Goal: Transaction & Acquisition: Purchase product/service

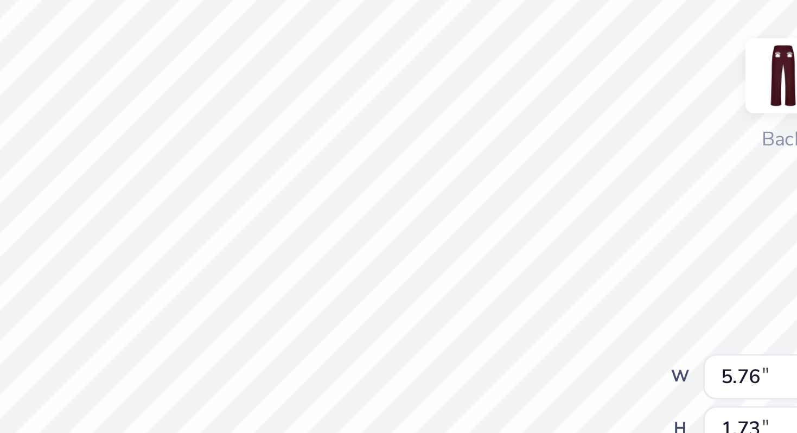
type textarea "x"
type input "3.58"
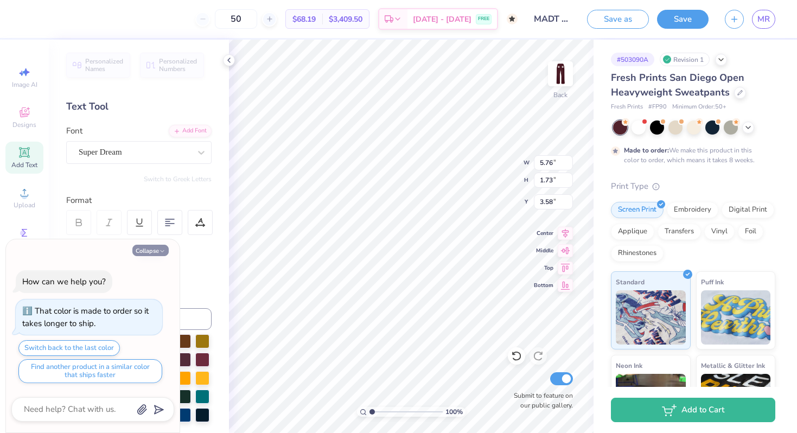
click at [151, 252] on button "Collapse" at bounding box center [150, 250] width 36 height 11
type textarea "x"
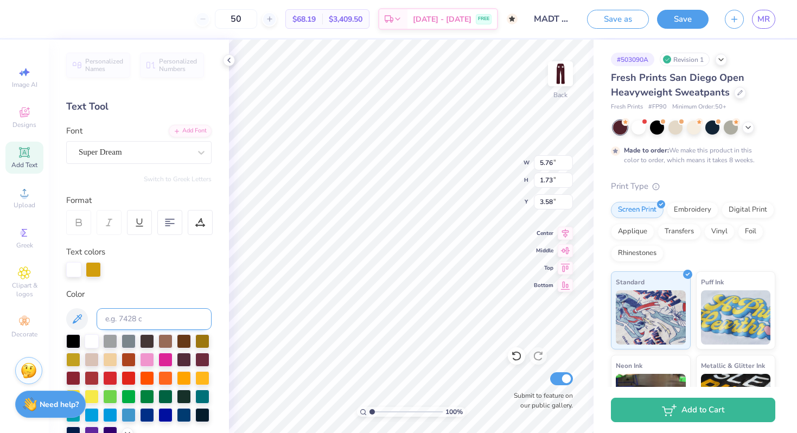
scroll to position [231, 0]
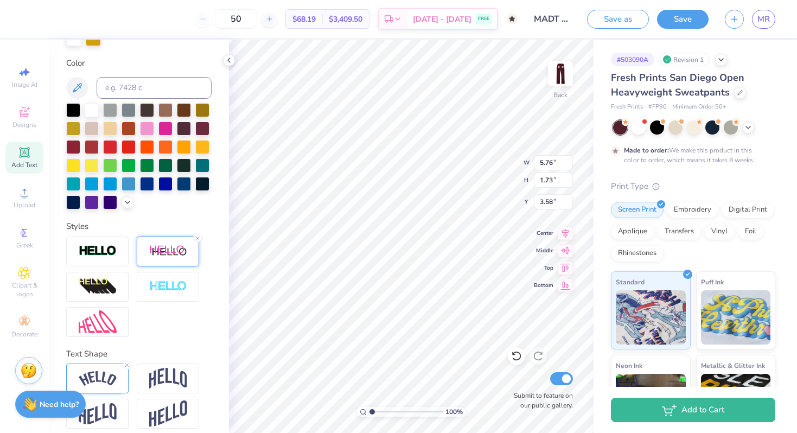
click at [162, 254] on img at bounding box center [168, 252] width 38 height 14
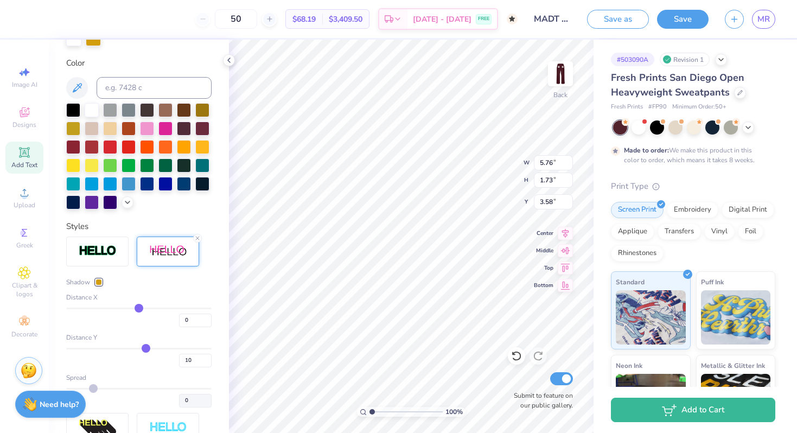
type input "1"
type input "2"
type input "3"
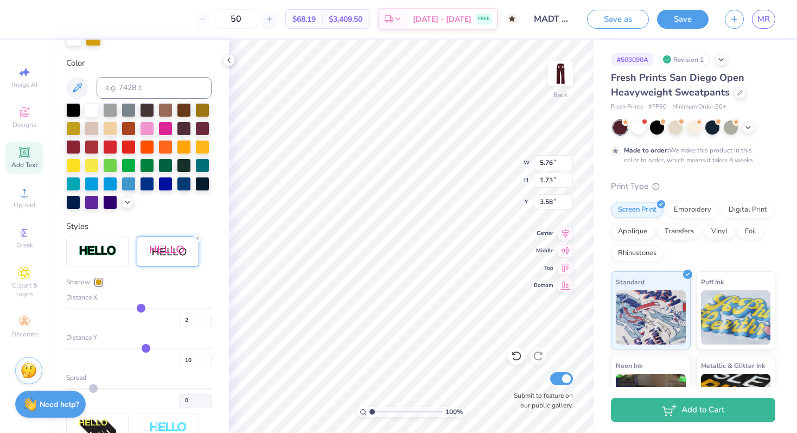
type input "3"
click at [141, 309] on input "range" at bounding box center [138, 308] width 145 height 2
type input "5.93"
type input "4"
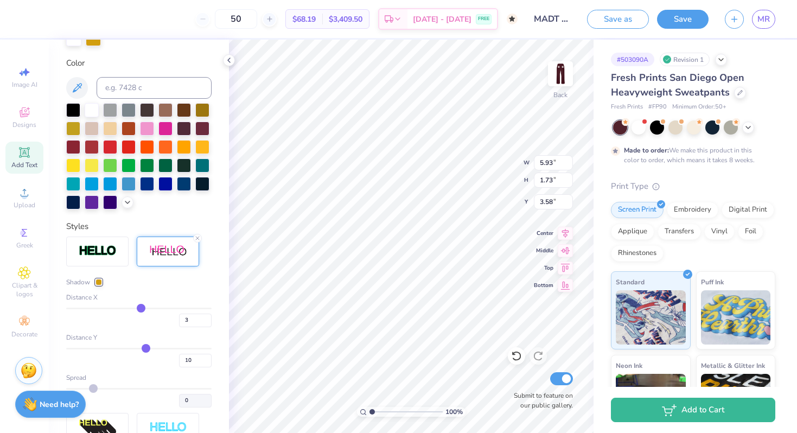
type input "4"
type input "5"
type input "6"
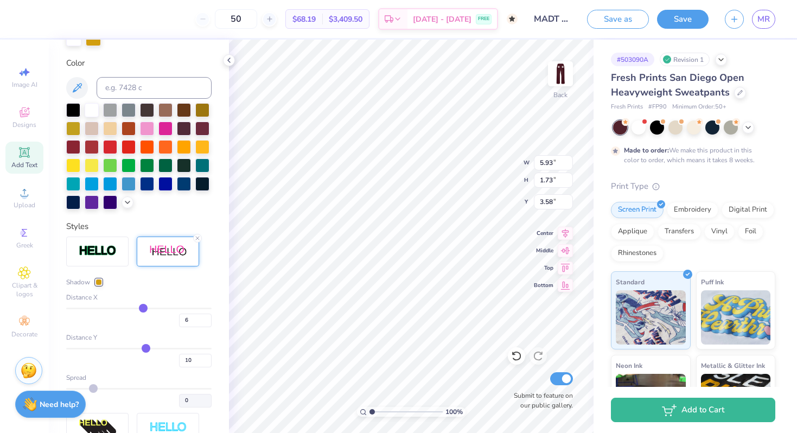
type input "7"
type input "8"
type input "9"
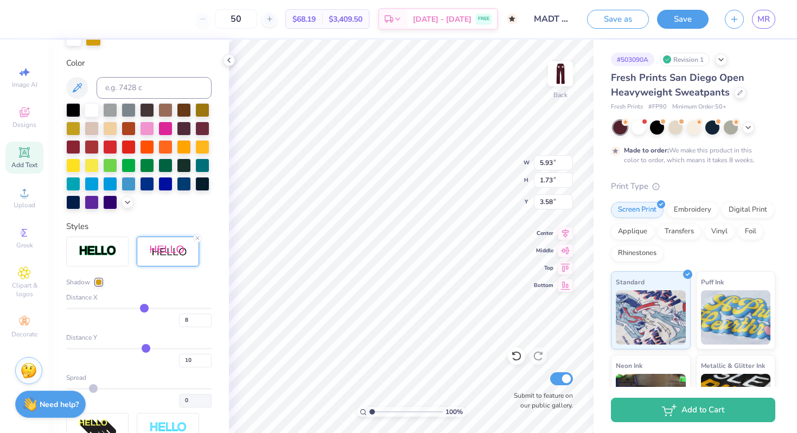
type input "9"
click at [145, 309] on input "range" at bounding box center [138, 308] width 145 height 2
type input "6.28"
type input "8"
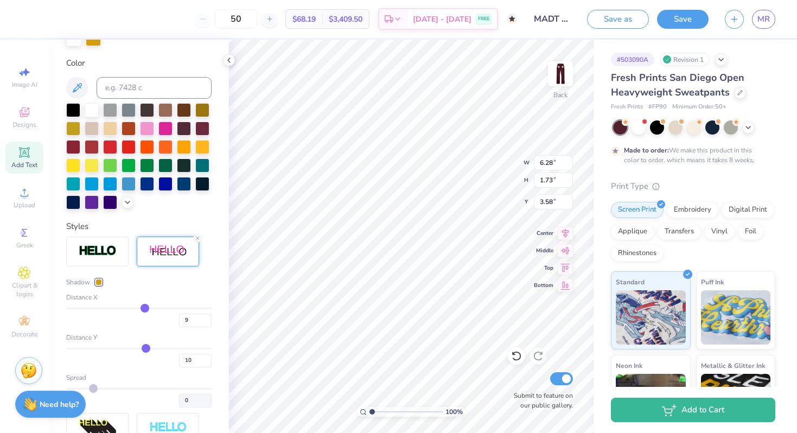
type input "8"
type input "7"
type input "6"
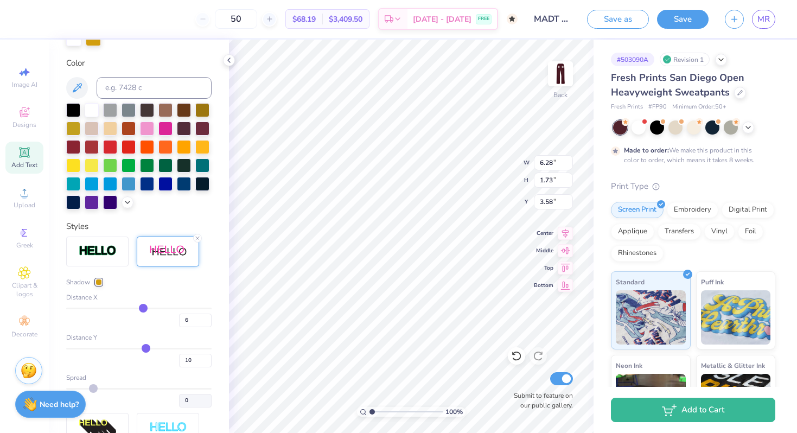
type input "5"
type input "4"
type input "3"
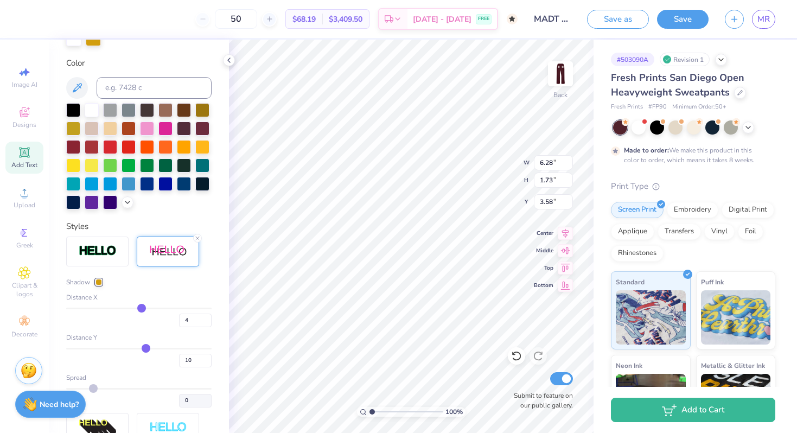
type input "3"
click at [140, 309] on input "range" at bounding box center [138, 308] width 145 height 2
type input "5.93"
type input "4"
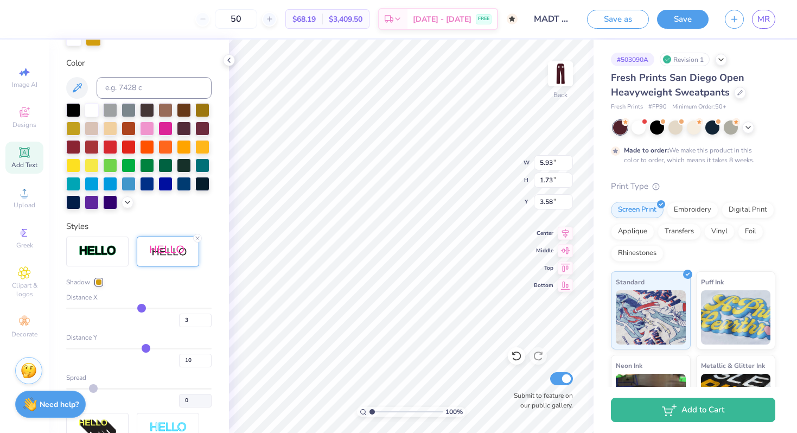
type input "4"
type input "5"
click at [142, 309] on input "range" at bounding box center [138, 308] width 145 height 2
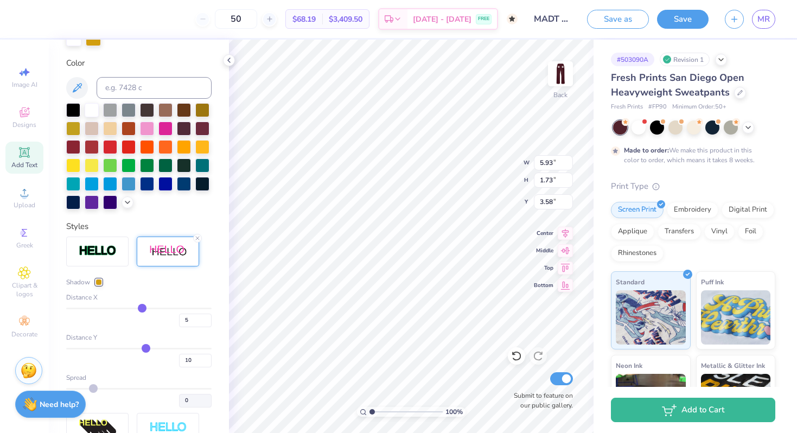
type input "6.05"
click at [560, 75] on img at bounding box center [559, 73] width 43 height 43
click at [21, 189] on icon at bounding box center [24, 192] width 13 height 13
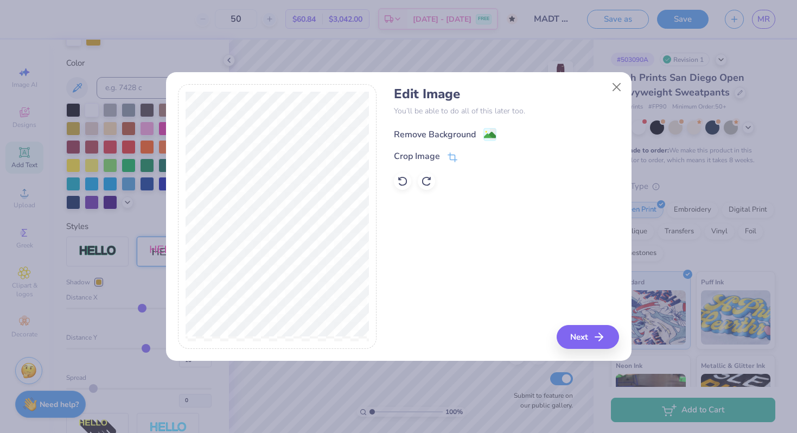
click at [428, 132] on div "Remove Background" at bounding box center [435, 134] width 82 height 13
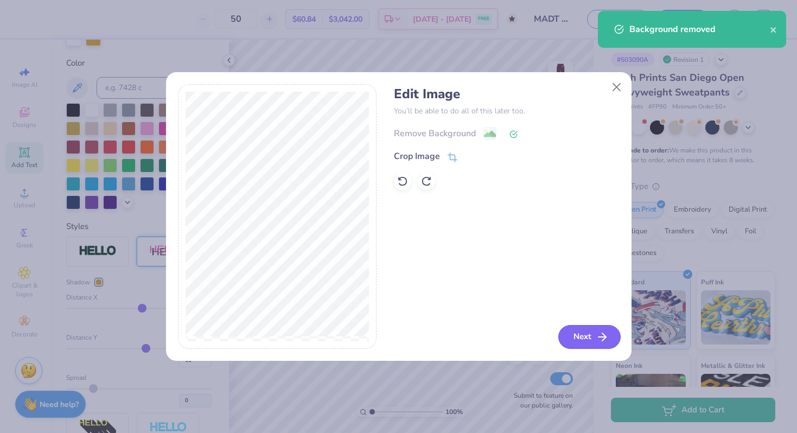
click at [594, 332] on button "Next" at bounding box center [589, 337] width 62 height 24
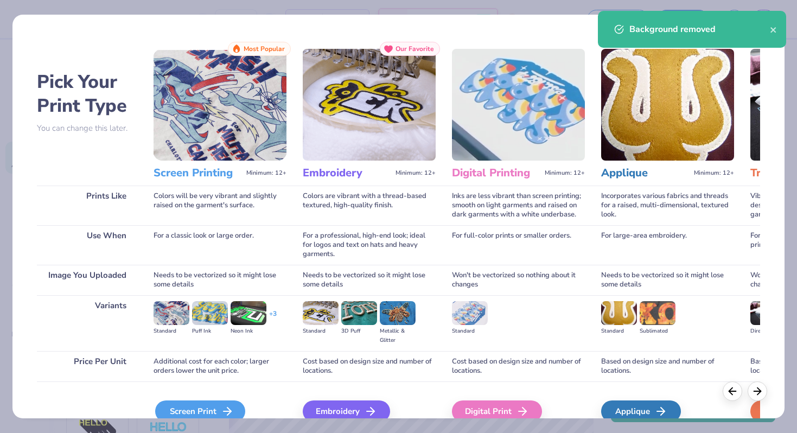
click at [220, 410] on div "Screen Print" at bounding box center [200, 411] width 90 height 22
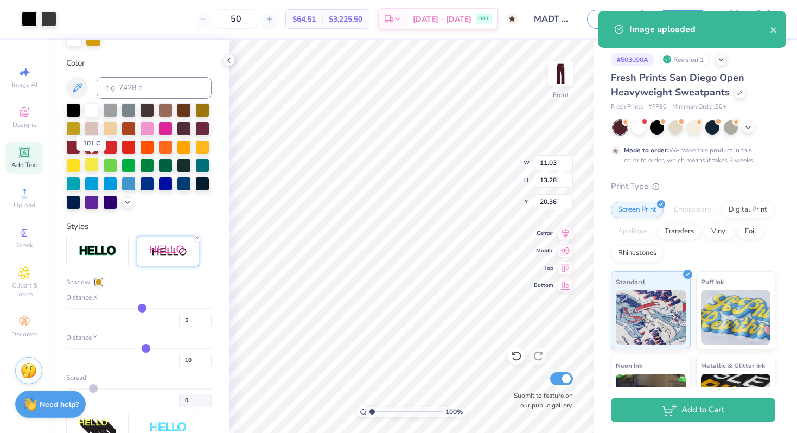
click at [97, 167] on div at bounding box center [92, 164] width 14 height 14
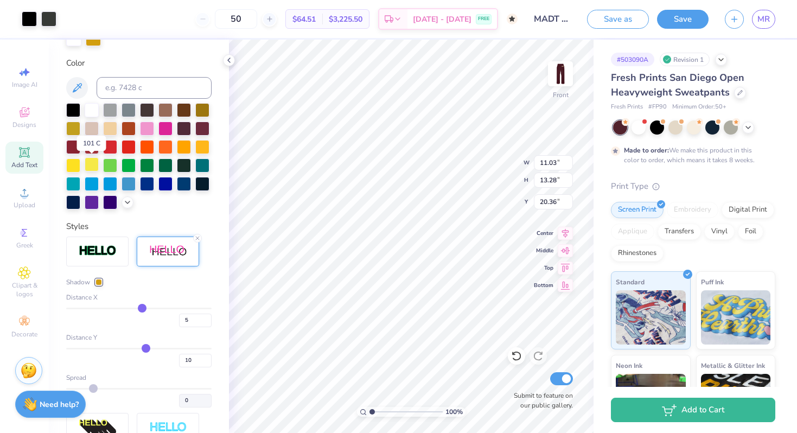
click at [94, 166] on div at bounding box center [92, 164] width 14 height 14
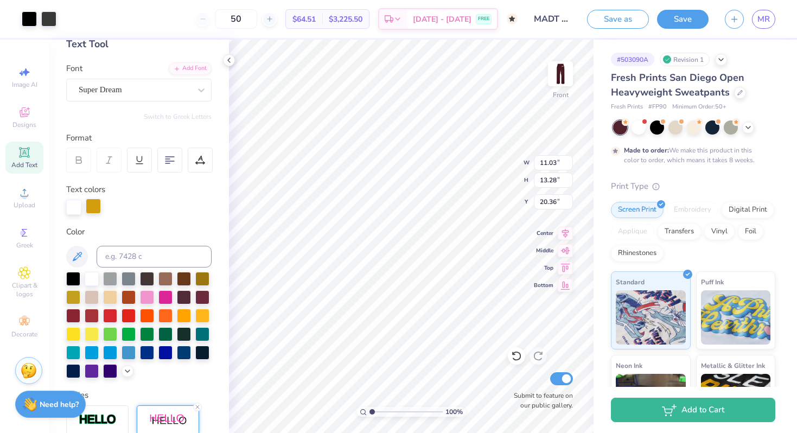
click at [88, 208] on div at bounding box center [93, 205] width 15 height 15
click at [29, 22] on div at bounding box center [29, 17] width 15 height 15
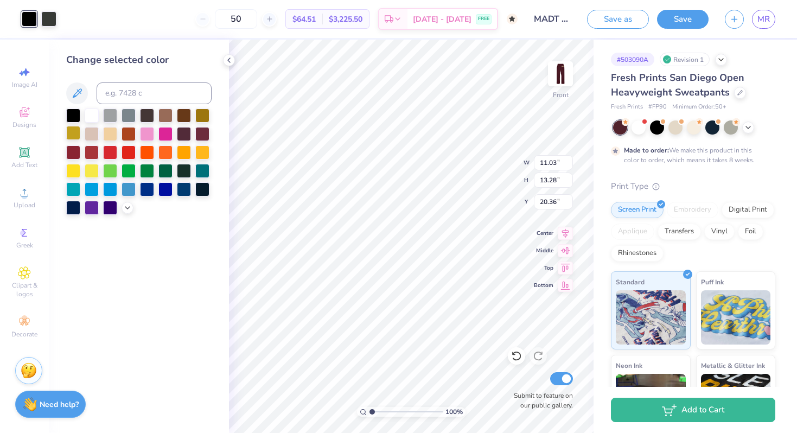
click at [74, 133] on div at bounding box center [73, 133] width 14 height 14
click at [70, 165] on div at bounding box center [73, 170] width 14 height 14
click at [74, 134] on div at bounding box center [73, 133] width 14 height 14
type input "5.46"
type input "6.58"
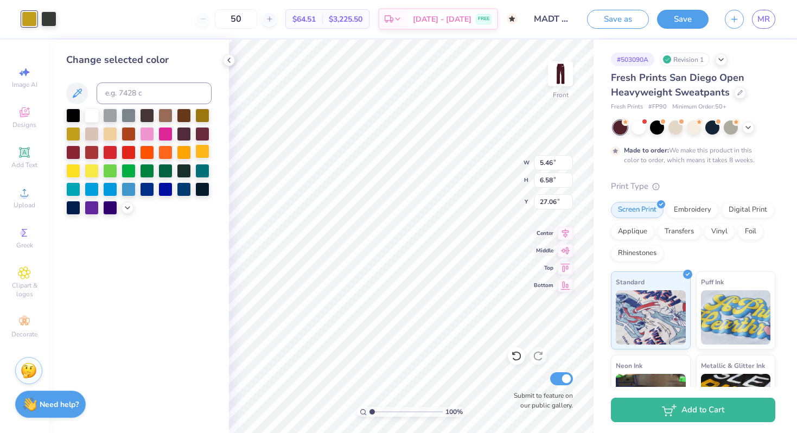
click at [197, 153] on div at bounding box center [202, 151] width 14 height 14
type input "2.22"
click at [88, 118] on div at bounding box center [92, 114] width 14 height 14
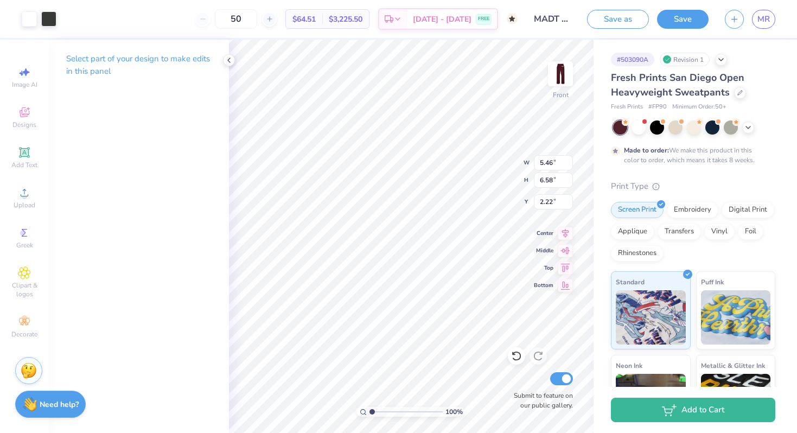
type input "5.82"
type input "7.01"
click at [230, 57] on icon at bounding box center [228, 60] width 9 height 9
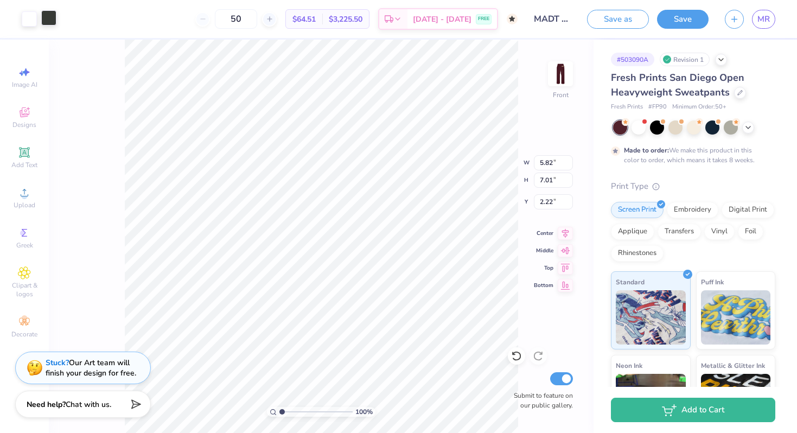
click at [48, 21] on div at bounding box center [48, 17] width 15 height 15
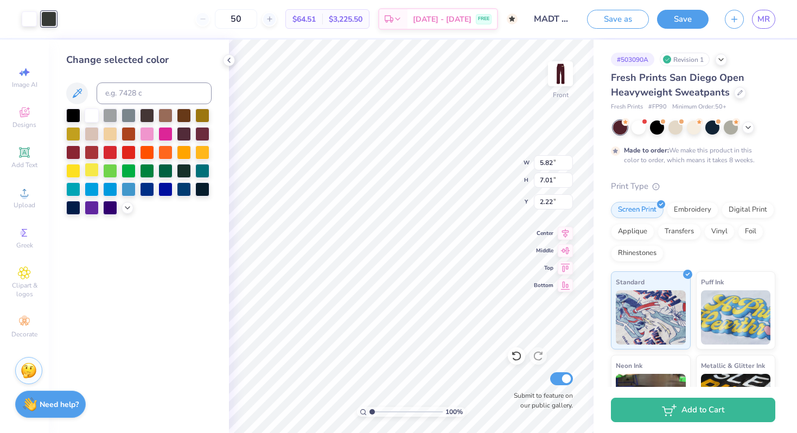
click at [89, 168] on div at bounding box center [92, 170] width 14 height 14
click at [26, 21] on div at bounding box center [29, 17] width 15 height 15
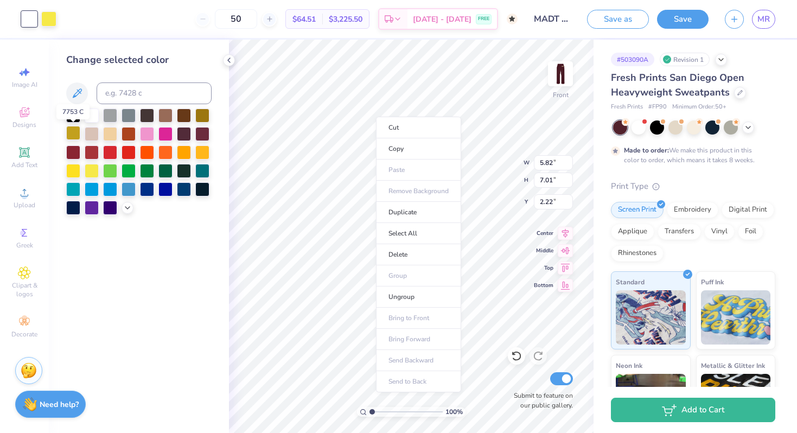
click at [68, 134] on div at bounding box center [73, 133] width 14 height 14
click at [126, 208] on icon at bounding box center [127, 206] width 9 height 9
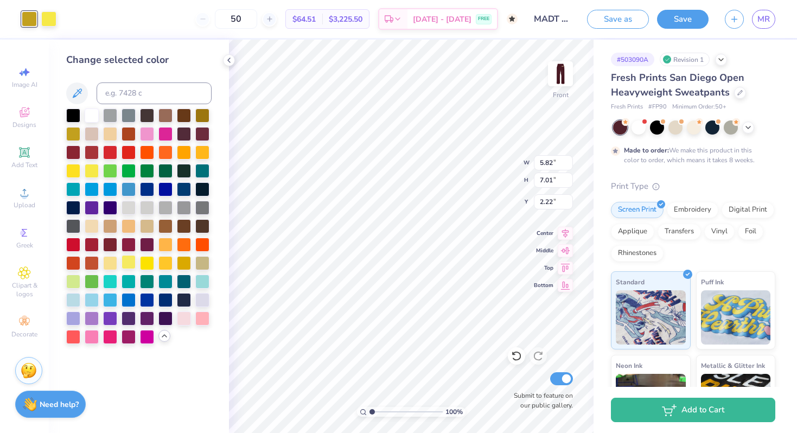
click at [126, 262] on div at bounding box center [128, 262] width 14 height 14
click at [166, 261] on div at bounding box center [165, 262] width 14 height 14
click at [224, 190] on div "Change selected color" at bounding box center [139, 236] width 180 height 393
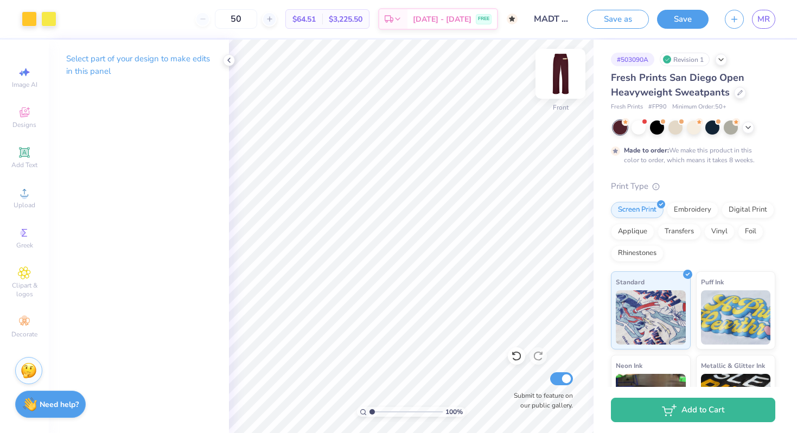
click at [556, 78] on img at bounding box center [559, 73] width 43 height 43
click at [562, 78] on img at bounding box center [559, 73] width 43 height 43
click at [564, 72] on img at bounding box center [559, 73] width 43 height 43
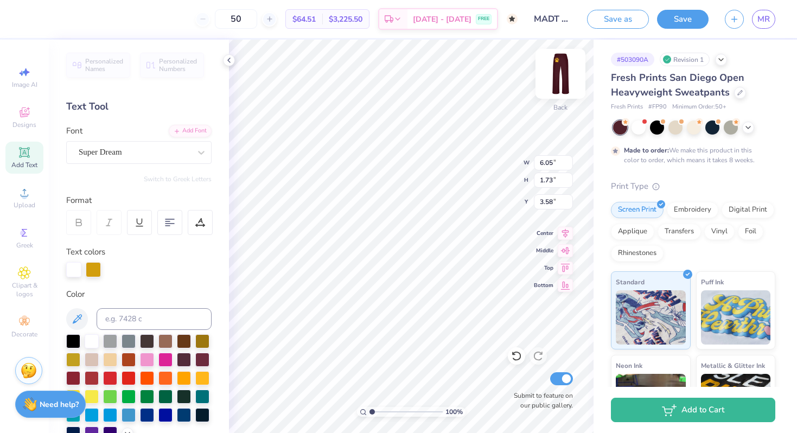
click at [562, 75] on img at bounding box center [559, 73] width 43 height 43
click at [562, 75] on img at bounding box center [560, 74] width 22 height 22
click at [99, 266] on div at bounding box center [93, 268] width 15 height 15
click at [558, 80] on img at bounding box center [559, 73] width 43 height 43
click at [95, 267] on div at bounding box center [93, 268] width 15 height 15
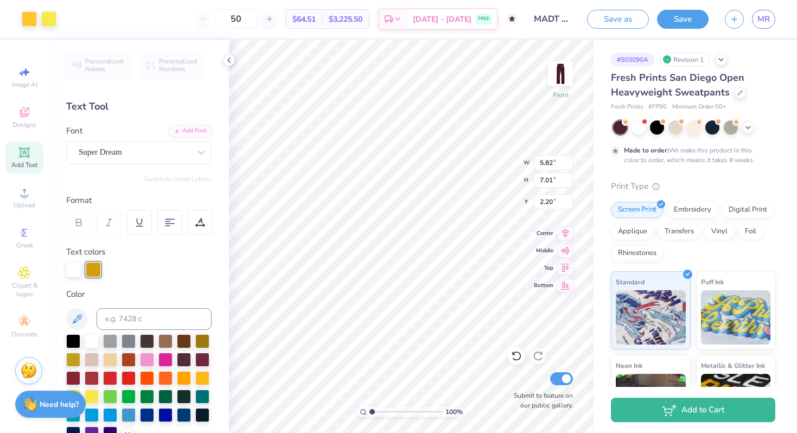
scroll to position [18, 0]
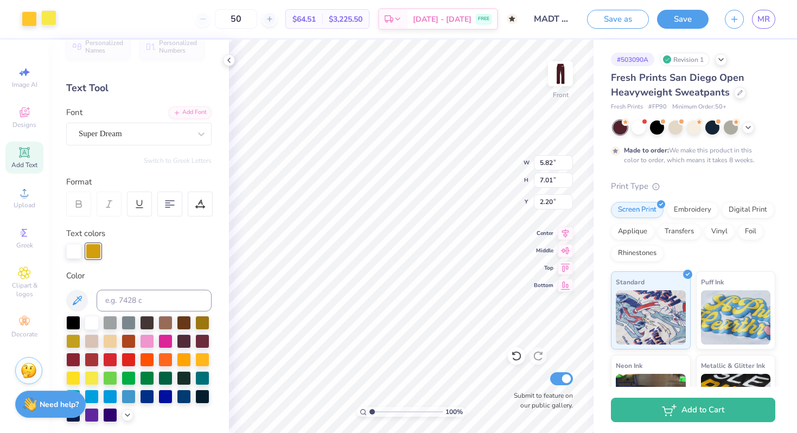
click at [52, 19] on div at bounding box center [48, 17] width 15 height 15
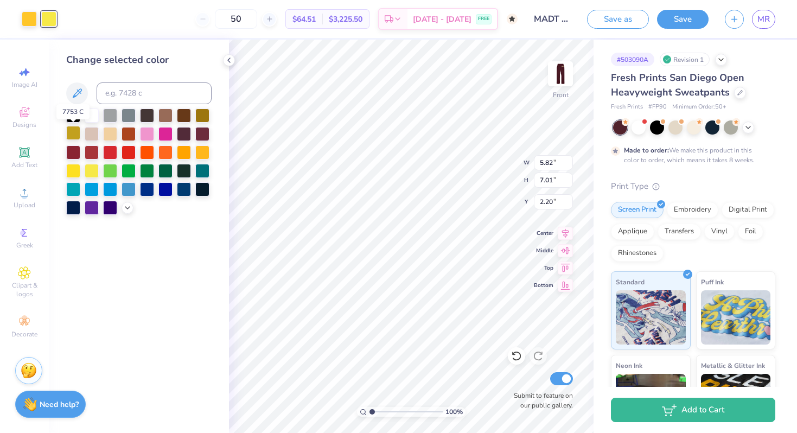
click at [76, 138] on div at bounding box center [73, 133] width 14 height 14
click at [33, 21] on div at bounding box center [29, 17] width 15 height 15
click at [77, 131] on div at bounding box center [73, 133] width 14 height 14
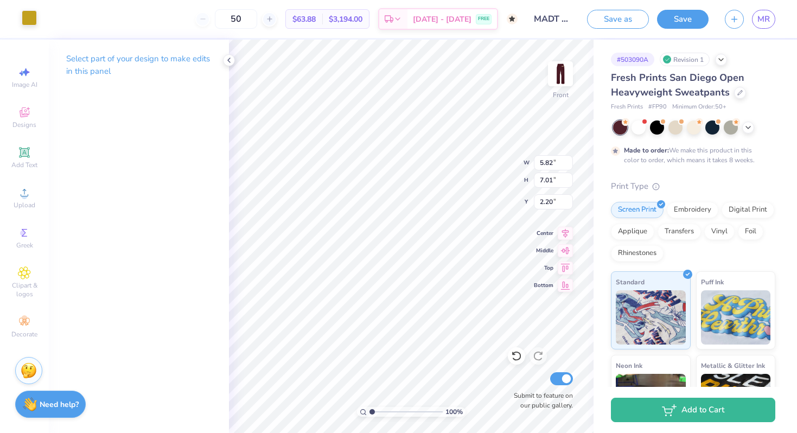
click at [32, 18] on div at bounding box center [29, 17] width 15 height 15
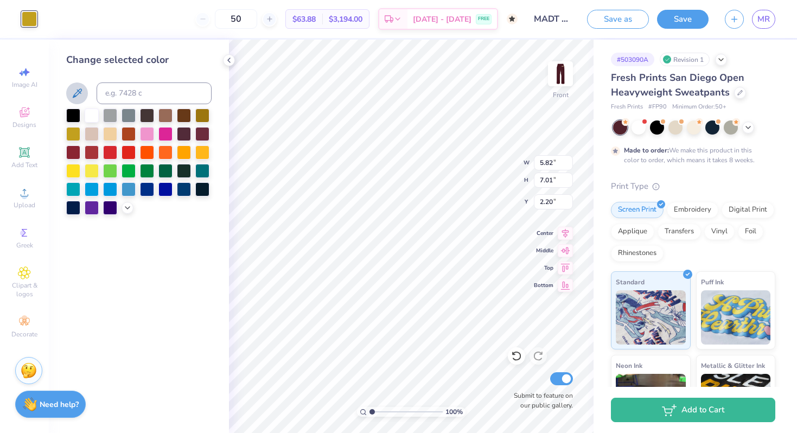
click at [75, 89] on icon at bounding box center [76, 93] width 13 height 13
click at [205, 153] on div at bounding box center [202, 151] width 14 height 14
click at [185, 152] on div at bounding box center [184, 151] width 14 height 14
click at [195, 152] on div at bounding box center [202, 151] width 14 height 14
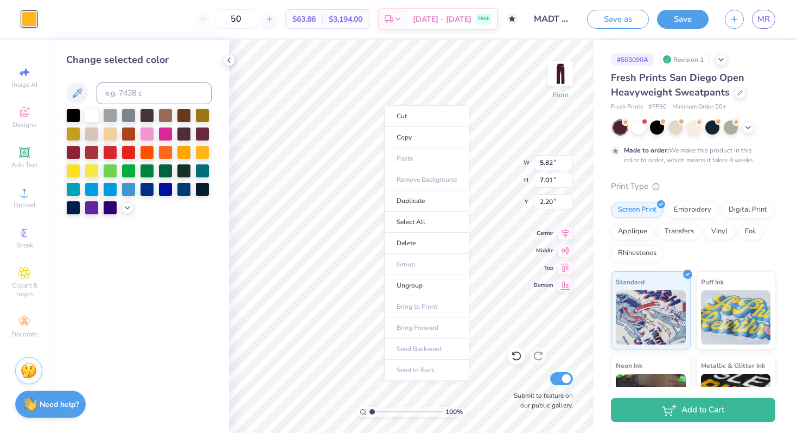
click at [384, 105] on div "Cut Copy Paste Remove Background Duplicate Select All Delete Group Ungroup Brin…" at bounding box center [426, 242] width 85 height 275
click at [91, 114] on div at bounding box center [92, 114] width 14 height 14
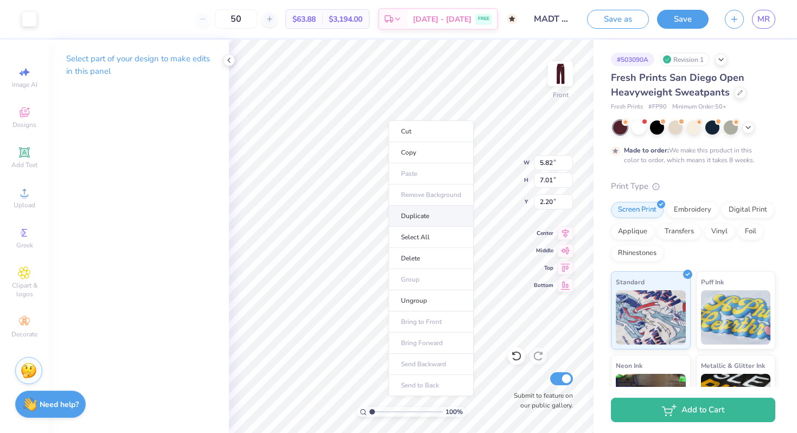
click at [411, 210] on li "Duplicate" at bounding box center [430, 216] width 85 height 21
type input "2.20"
click at [396, 209] on li "Duplicate" at bounding box center [416, 207] width 85 height 21
click at [29, 19] on div at bounding box center [29, 17] width 15 height 15
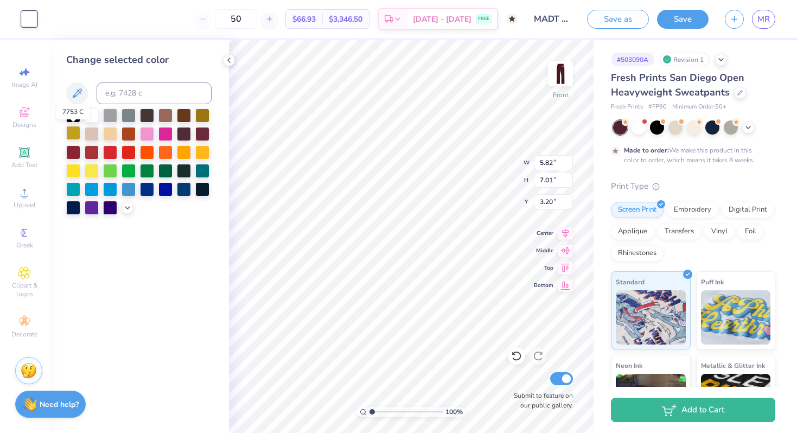
click at [70, 135] on div at bounding box center [73, 133] width 14 height 14
type input "2.20"
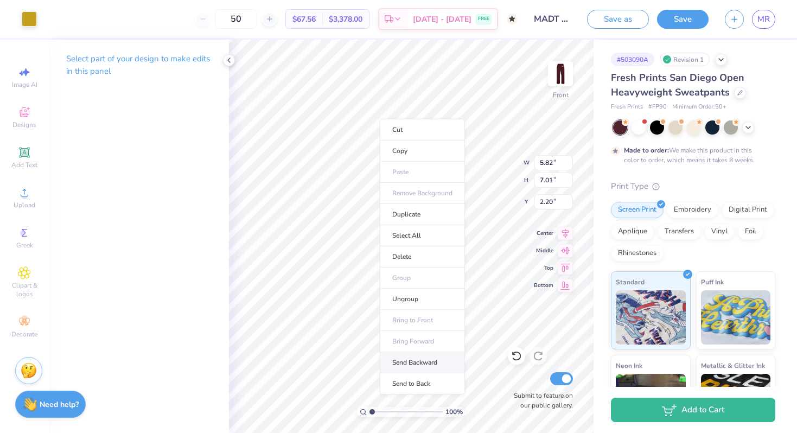
click at [413, 365] on li "Send Backward" at bounding box center [422, 362] width 85 height 21
click at [425, 403] on li "Send to Back" at bounding box center [430, 405] width 85 height 21
type input "2.20"
click at [412, 197] on li "Duplicate" at bounding box center [429, 194] width 85 height 21
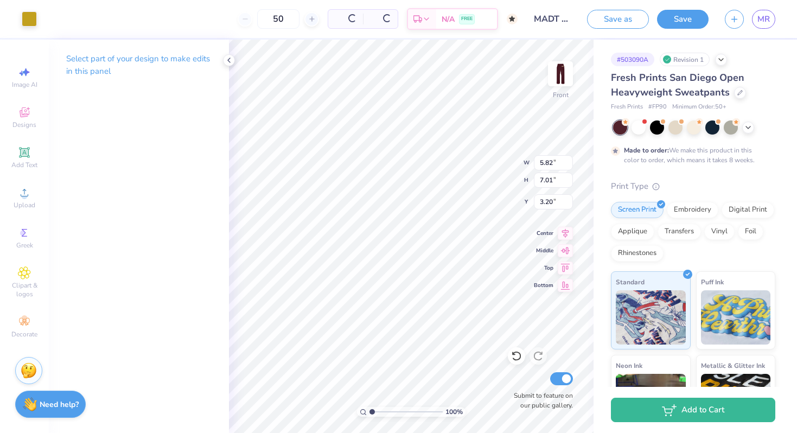
type input "2.20"
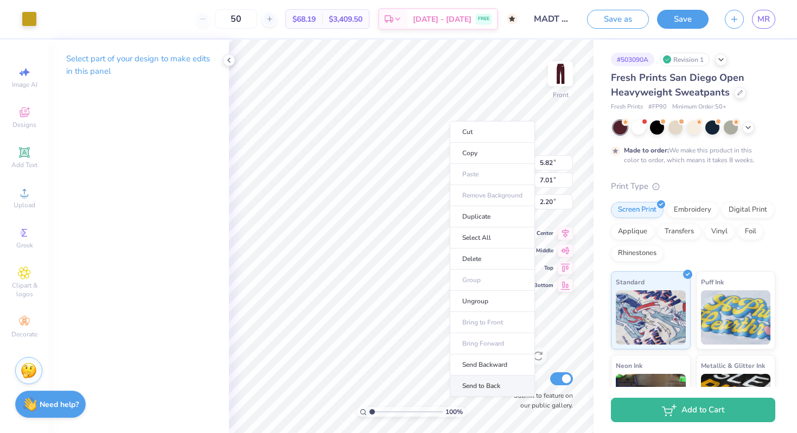
click at [476, 393] on li "Send to Back" at bounding box center [492, 385] width 85 height 21
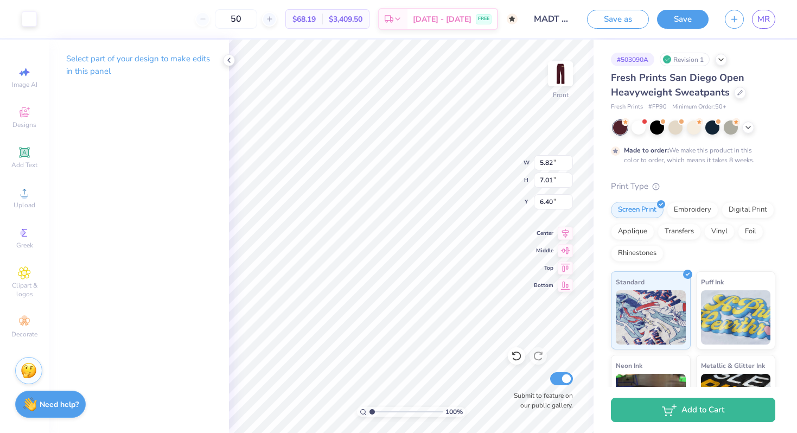
type input "2.20"
click at [31, 17] on div at bounding box center [29, 17] width 15 height 15
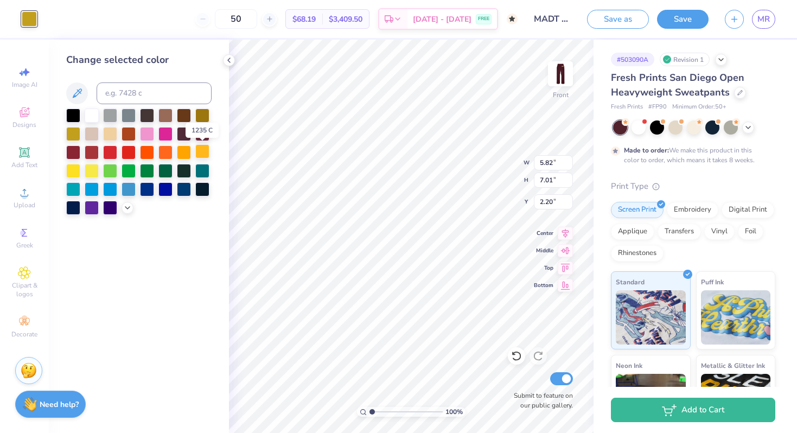
click at [195, 150] on div at bounding box center [202, 151] width 14 height 14
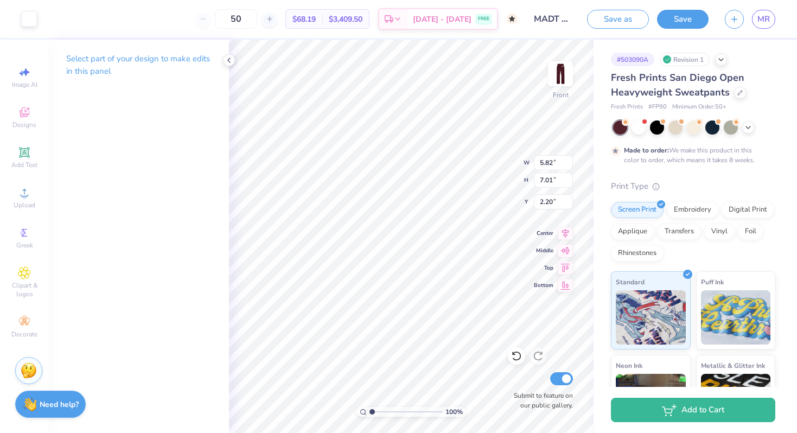
type input "2.20"
click at [27, 16] on div at bounding box center [29, 17] width 15 height 15
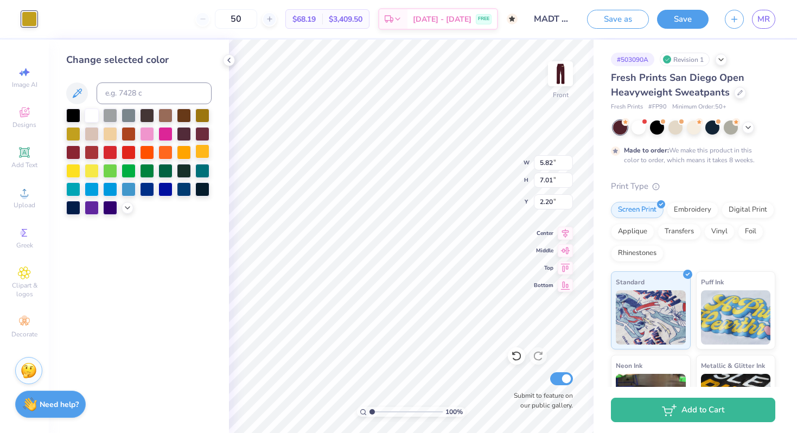
click at [209, 156] on div at bounding box center [202, 151] width 14 height 14
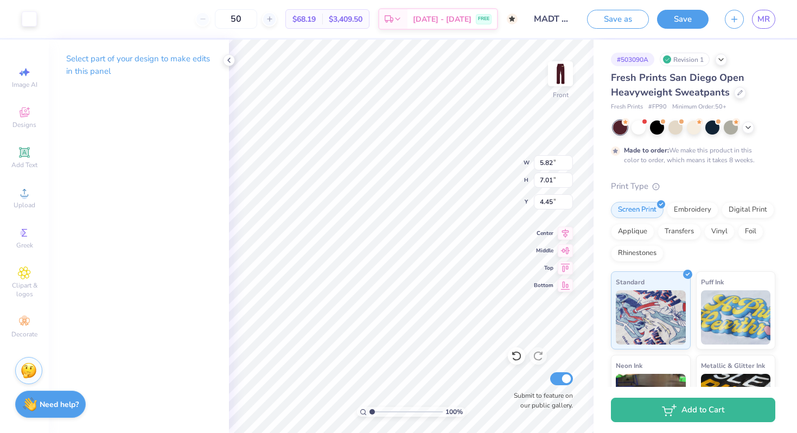
type input "2.20"
click at [561, 84] on img at bounding box center [559, 73] width 43 height 43
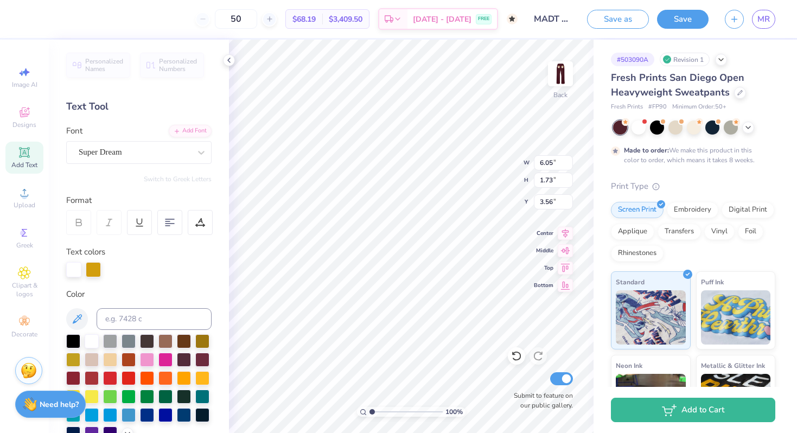
type input "4.04"
click at [89, 272] on div at bounding box center [93, 268] width 15 height 15
click at [198, 381] on div at bounding box center [202, 377] width 14 height 14
click at [554, 80] on img at bounding box center [559, 73] width 43 height 43
click at [556, 80] on img at bounding box center [559, 73] width 43 height 43
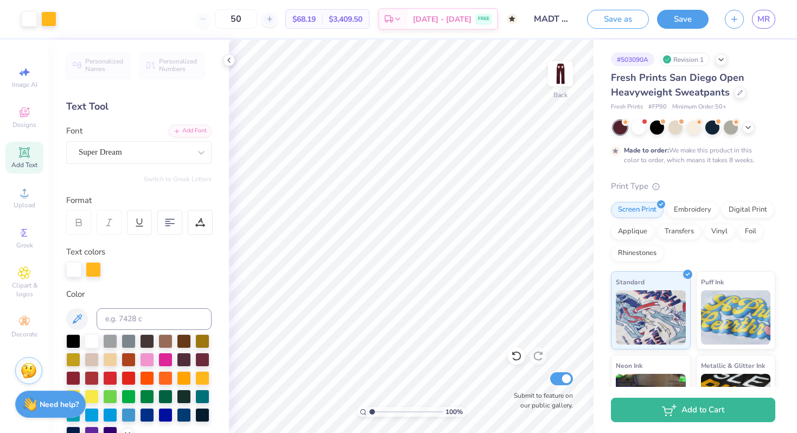
click at [556, 80] on img at bounding box center [560, 74] width 22 height 22
click at [558, 79] on img at bounding box center [559, 73] width 43 height 43
click at [559, 82] on img at bounding box center [559, 73] width 43 height 43
click at [230, 60] on icon at bounding box center [228, 60] width 9 height 9
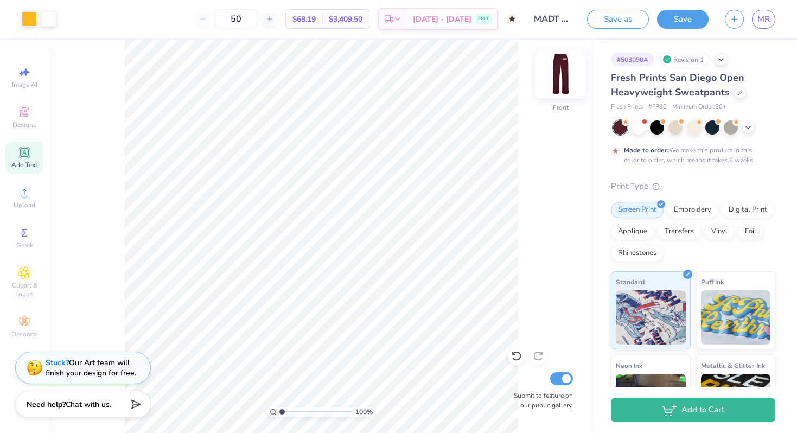
click at [561, 66] on img at bounding box center [559, 73] width 43 height 43
click at [561, 66] on img at bounding box center [560, 74] width 22 height 22
drag, startPoint x: 294, startPoint y: 18, endPoint x: 373, endPoint y: 24, distance: 78.8
click at [369, 24] on div "$68.19 Per Item $3,409.50 Total" at bounding box center [327, 19] width 84 height 20
click at [297, 20] on span "$68.19" at bounding box center [303, 19] width 23 height 11
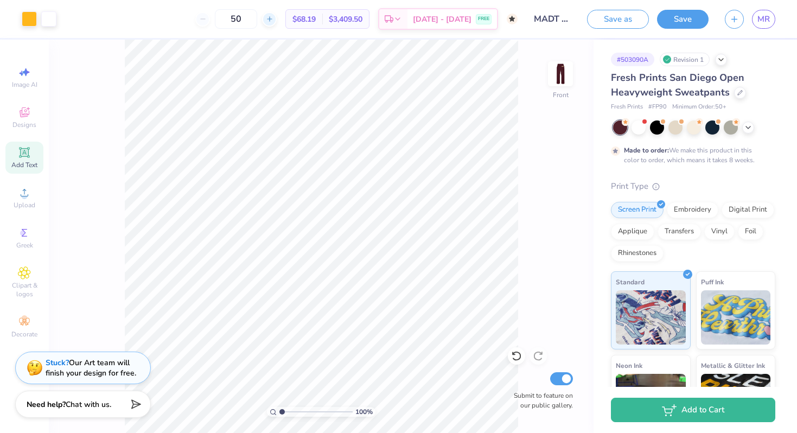
click at [269, 18] on icon at bounding box center [270, 19] width 8 height 8
click at [205, 20] on icon at bounding box center [203, 19] width 8 height 8
type input "50"
click at [461, 18] on span "[DATE] - [DATE]" at bounding box center [442, 20] width 59 height 11
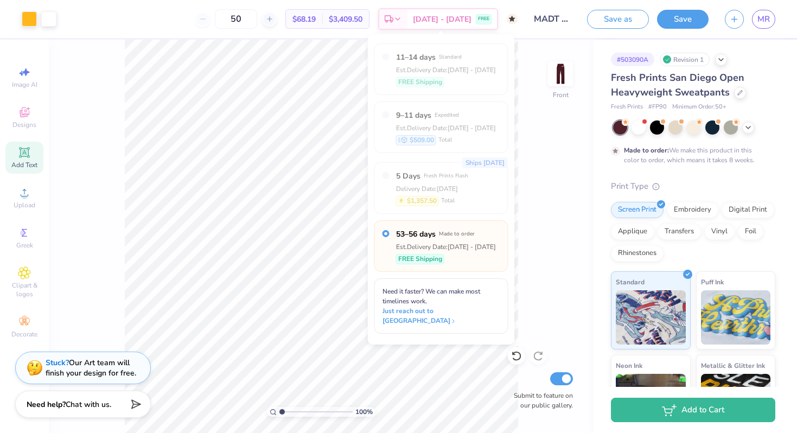
click at [528, 82] on div "100 % Front Submit to feature on our public gallery." at bounding box center [321, 236] width 544 height 393
